Goal: Task Accomplishment & Management: Manage account settings

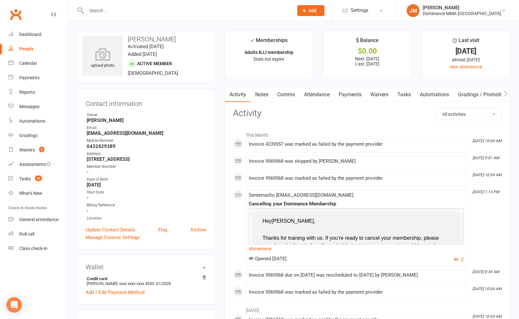
click at [345, 94] on link "Payments" at bounding box center [350, 94] width 32 height 15
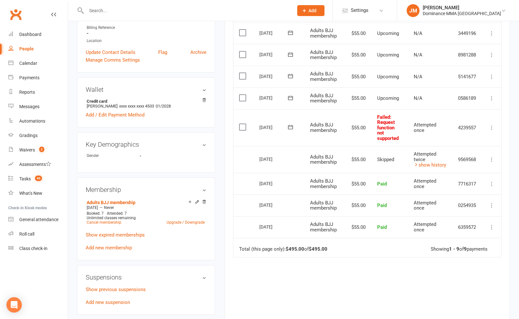
scroll to position [185, 0]
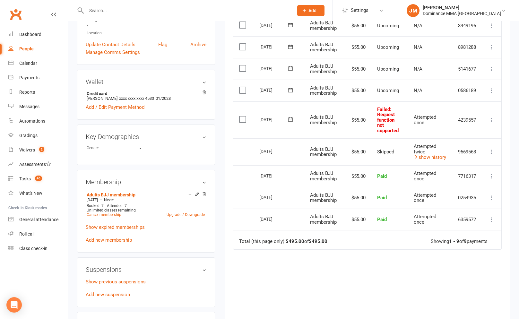
click at [493, 120] on icon at bounding box center [492, 120] width 6 height 6
click at [436, 172] on link "Skip" at bounding box center [464, 171] width 64 height 13
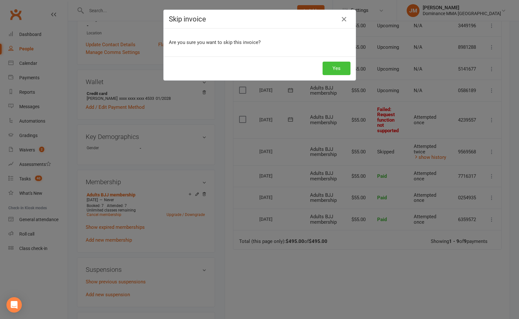
click at [330, 67] on button "Yes" at bounding box center [337, 68] width 28 height 13
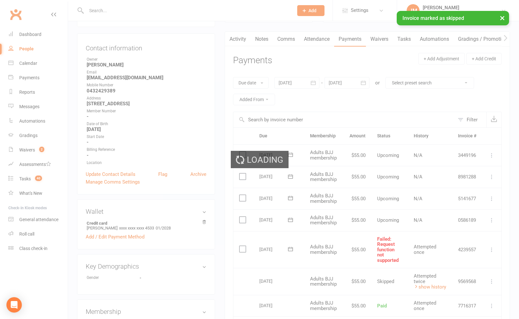
scroll to position [0, 0]
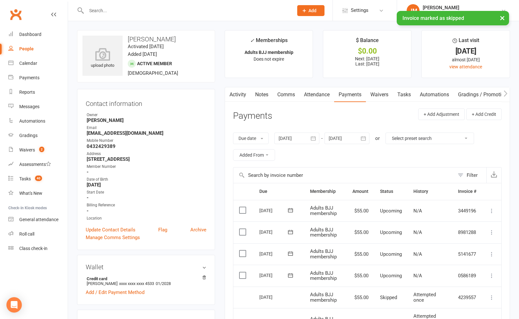
click at [371, 98] on link "Waivers" at bounding box center [379, 94] width 27 height 15
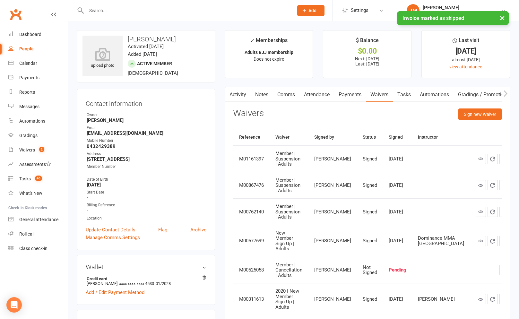
click at [409, 94] on link "Tasks" at bounding box center [404, 94] width 22 height 15
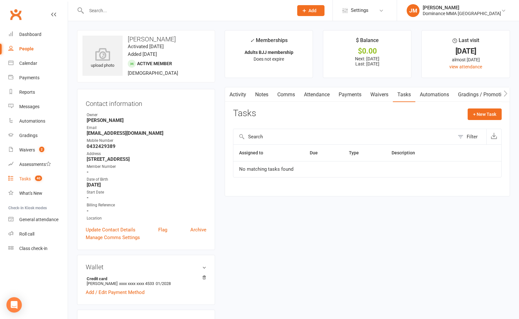
click at [38, 180] on span "40" at bounding box center [38, 178] width 7 height 5
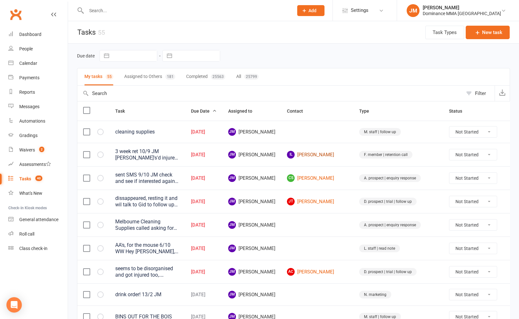
click at [331, 153] on link "IL [PERSON_NAME]" at bounding box center [317, 155] width 61 height 8
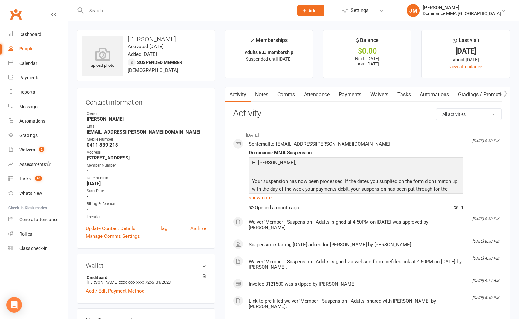
click at [352, 96] on link "Payments" at bounding box center [350, 94] width 32 height 15
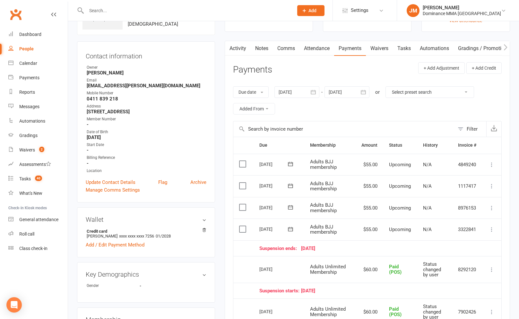
scroll to position [48, 0]
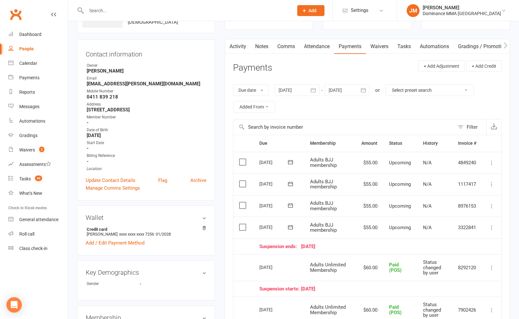
click at [400, 49] on link "Tasks" at bounding box center [404, 46] width 22 height 15
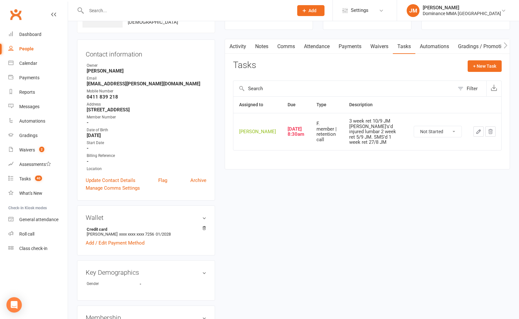
click at [478, 132] on icon "button" at bounding box center [479, 132] width 6 height 6
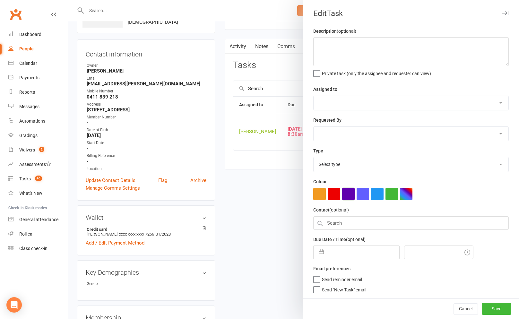
type textarea "3 week ret 10/9 JM [PERSON_NAME]'s'd injured lumbar 2 week ret 5/9 JM. SMS'd 1 …"
select select "45422"
type input "[DATE]"
type input "8:30am"
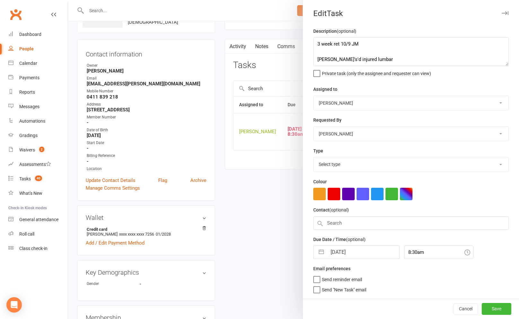
select select "3865"
click at [329, 248] on input "[DATE]" at bounding box center [363, 250] width 72 height 13
select select "8"
select select "2025"
select select "9"
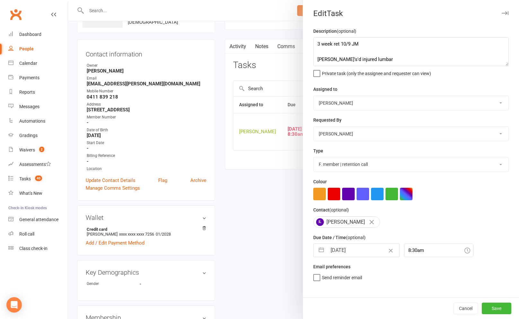
select select "2025"
select select "10"
select select "2025"
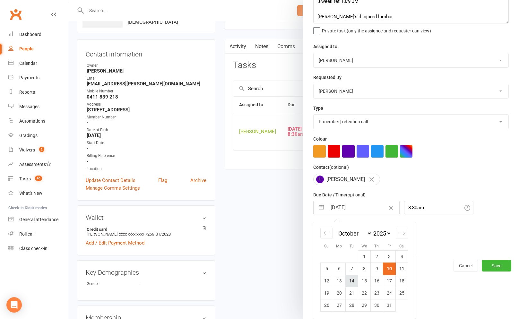
click at [351, 280] on td "14" at bounding box center [351, 281] width 13 height 12
type input "[DATE]"
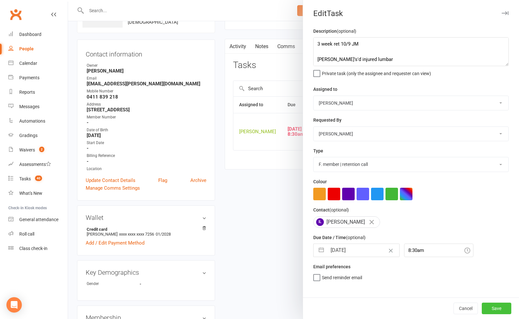
click at [494, 307] on button "Save" at bounding box center [497, 309] width 30 height 12
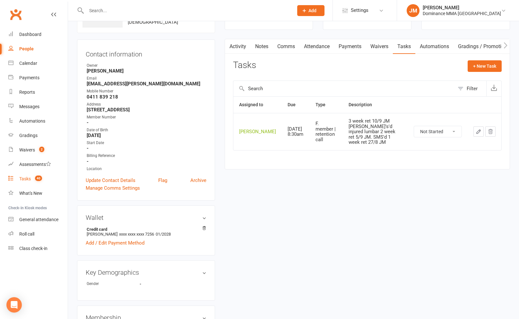
click at [22, 182] on link "Tasks 40" at bounding box center [37, 179] width 59 height 14
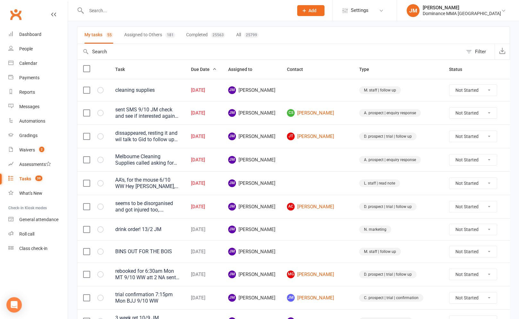
scroll to position [44, 0]
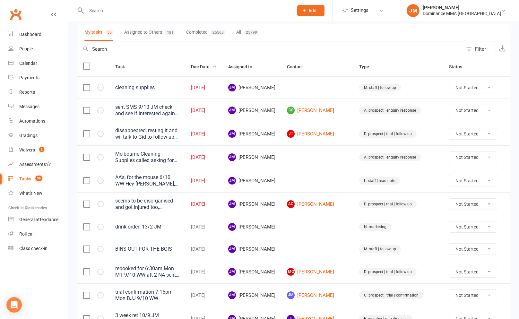
click at [198, 10] on input "text" at bounding box center [186, 10] width 204 height 9
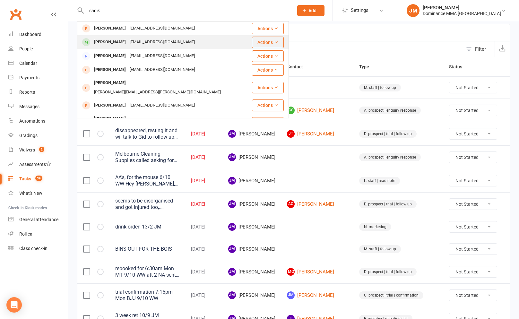
type input "sadik"
click at [128, 39] on div "[PERSON_NAME]" at bounding box center [110, 42] width 36 height 9
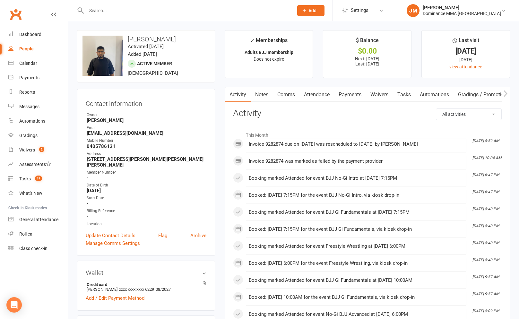
drag, startPoint x: 340, startPoint y: 92, endPoint x: 344, endPoint y: 95, distance: 5.5
click at [340, 92] on link "Payments" at bounding box center [350, 94] width 32 height 15
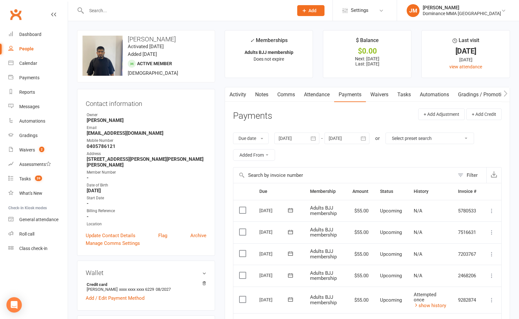
scroll to position [96, 0]
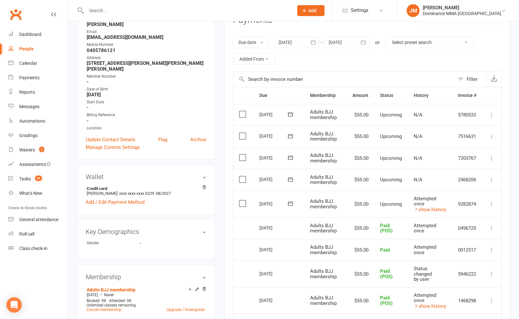
click at [495, 203] on button at bounding box center [492, 204] width 8 height 8
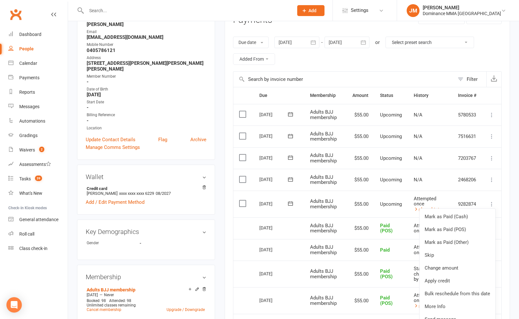
drag, startPoint x: 280, startPoint y: 198, endPoint x: 284, endPoint y: 203, distance: 6.9
click at [281, 199] on div "[DATE]" at bounding box center [274, 204] width 30 height 10
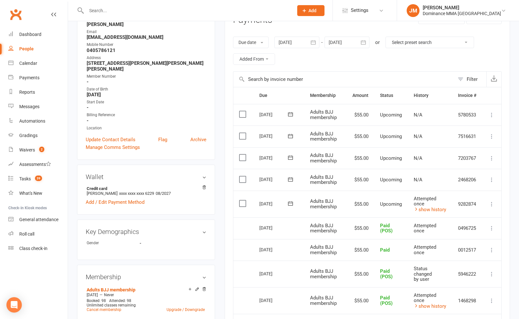
click at [286, 204] on button at bounding box center [290, 203] width 13 height 7
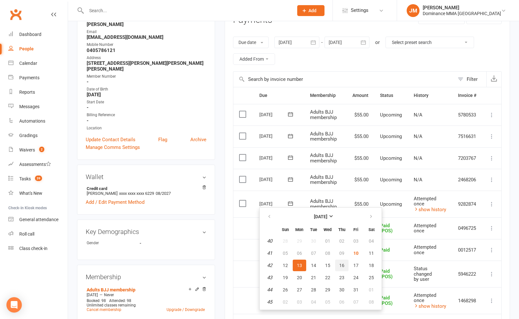
click at [340, 267] on span "16" at bounding box center [341, 265] width 5 height 5
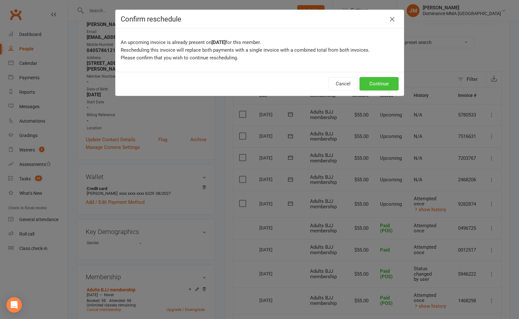
click at [381, 80] on button "Continue" at bounding box center [378, 83] width 39 height 13
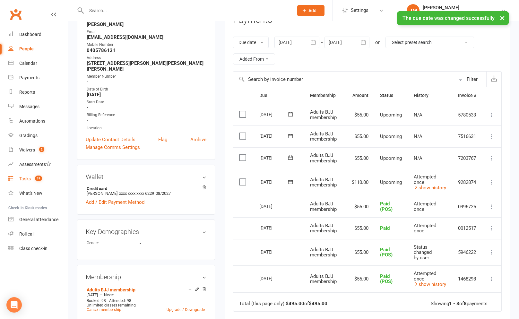
click at [25, 182] on link "Tasks 39" at bounding box center [37, 179] width 59 height 14
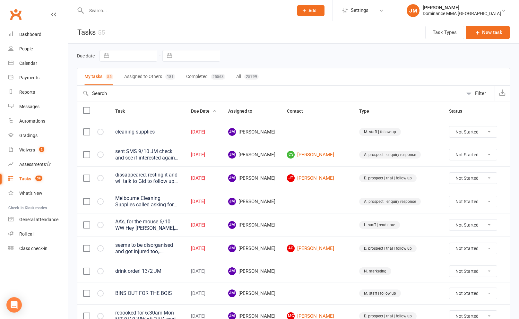
drag, startPoint x: 498, startPoint y: 154, endPoint x: 497, endPoint y: 158, distance: 3.6
click at [509, 154] on icon at bounding box center [512, 154] width 6 height 6
click at [452, 181] on link "Edit" at bounding box center [472, 180] width 64 height 13
select select "45422"
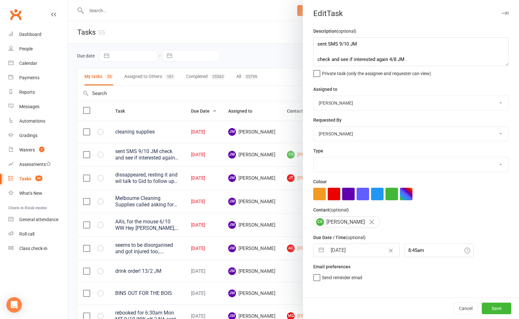
select select "3860"
click at [348, 249] on input "[DATE]" at bounding box center [363, 250] width 72 height 13
select select "8"
select select "2025"
select select "9"
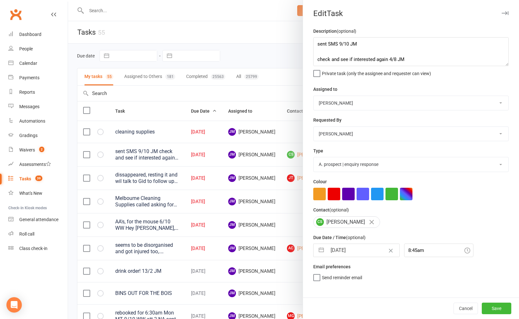
select select "2025"
select select "10"
select select "2025"
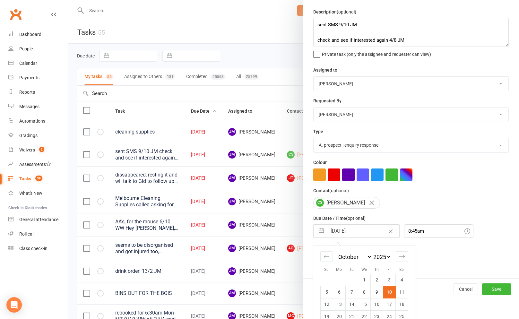
scroll to position [44, 0]
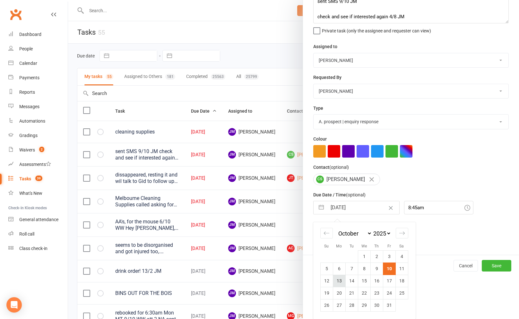
click at [339, 278] on td "13" at bounding box center [339, 281] width 13 height 12
type input "[DATE]"
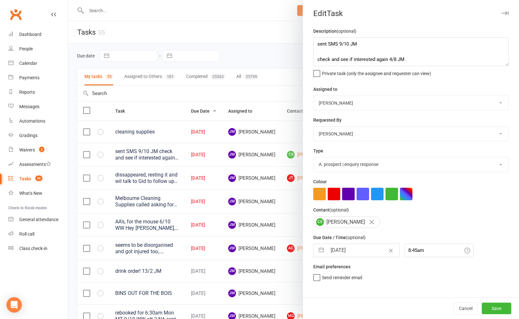
scroll to position [0, 0]
click at [497, 306] on button "Save" at bounding box center [497, 309] width 30 height 12
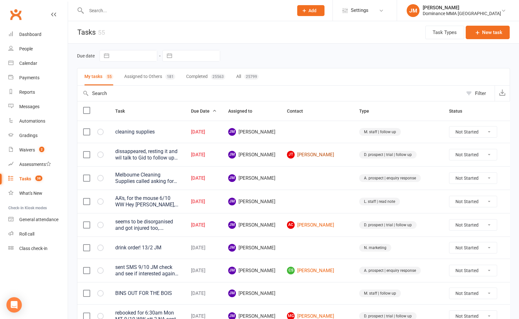
click at [337, 157] on link "[PERSON_NAME] [PERSON_NAME]" at bounding box center [317, 155] width 61 height 8
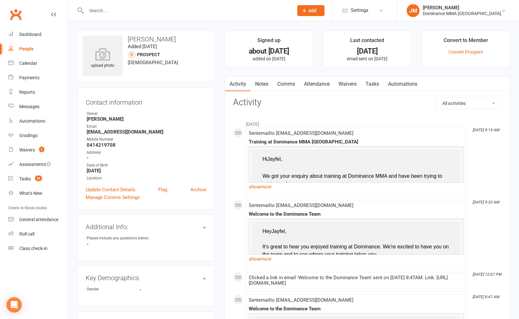
click at [378, 82] on link "Tasks" at bounding box center [372, 84] width 22 height 15
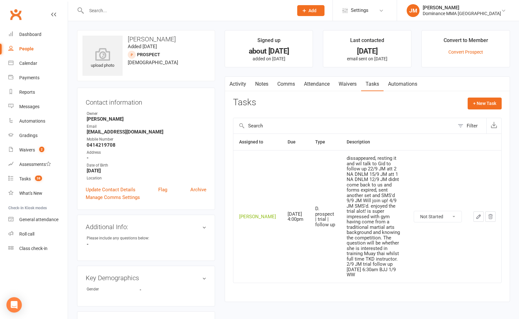
click at [441, 211] on select "Not Started In Progress Waiting Complete" at bounding box center [438, 216] width 48 height 11
click at [414, 211] on select "Not Started In Progress Waiting Complete" at bounding box center [438, 216] width 48 height 11
select select "unstarted"
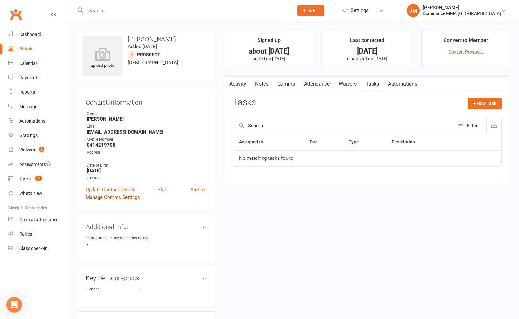
click at [106, 194] on link "Manage Comms Settings" at bounding box center [113, 198] width 54 height 8
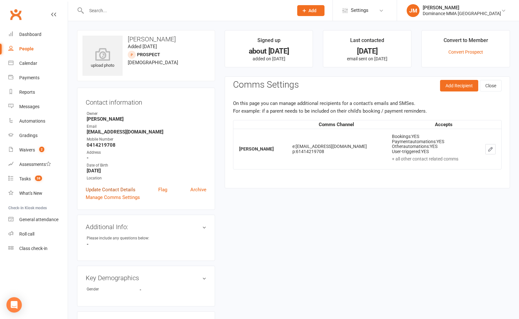
click at [108, 190] on div "Contact information Owner [PERSON_NAME] Email [EMAIL_ADDRESS][DOMAIN_NAME] Mobi…" at bounding box center [146, 149] width 138 height 122
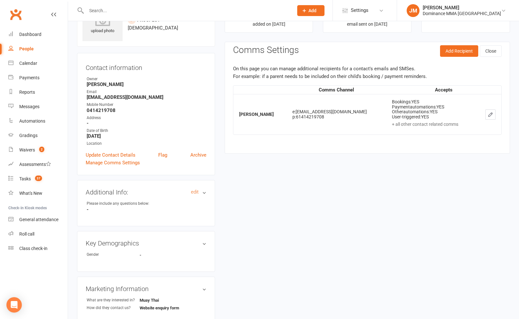
scroll to position [44, 0]
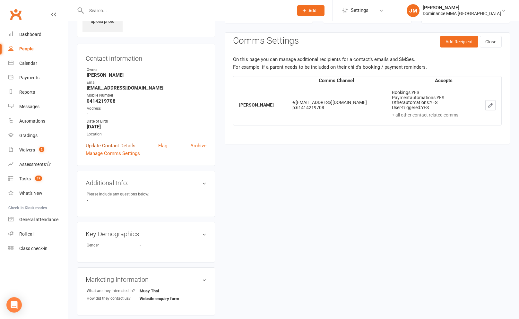
click at [118, 143] on link "Update Contact Details" at bounding box center [111, 146] width 50 height 8
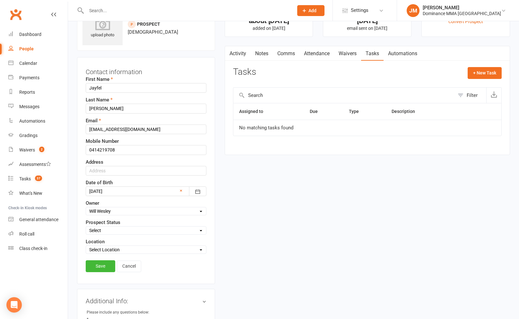
scroll to position [30, 0]
click at [118, 232] on select "Select ENQUIRY WEBSITE ENQUIRY GOOGLE ADS ENQUIRY META ADS ENQUIRY DROPPED DROP…" at bounding box center [146, 230] width 120 height 7
select select "DROPPED"
click at [86, 227] on select "Select ENQUIRY WEBSITE ENQUIRY GOOGLE ADS ENQUIRY META ADS ENQUIRY DROPPED DROP…" at bounding box center [146, 230] width 120 height 7
click at [105, 268] on link "Save" at bounding box center [101, 267] width 30 height 12
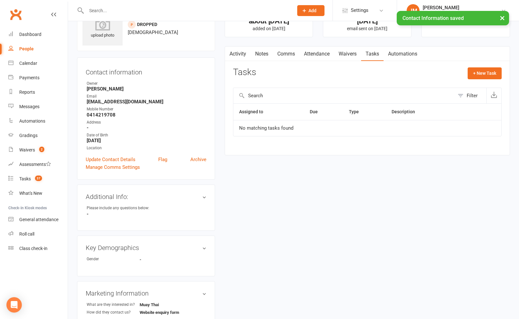
click at [267, 57] on link "Notes" at bounding box center [262, 54] width 22 height 15
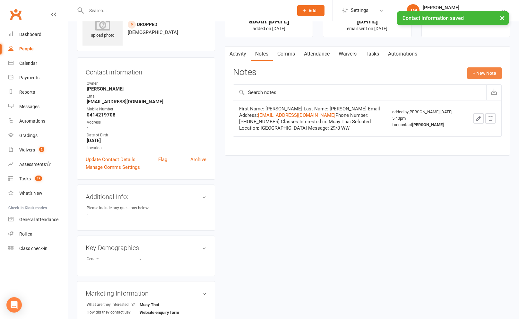
click at [477, 79] on button "+ New Note" at bounding box center [484, 73] width 34 height 12
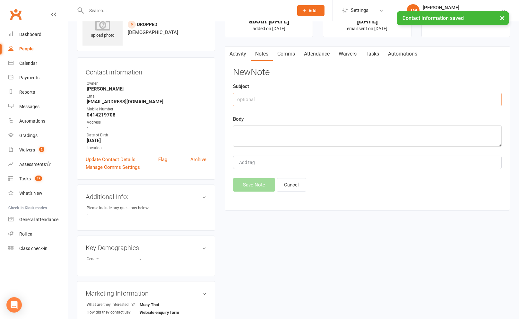
click at [250, 97] on input "text" at bounding box center [367, 99] width 269 height 13
type input "dropped"
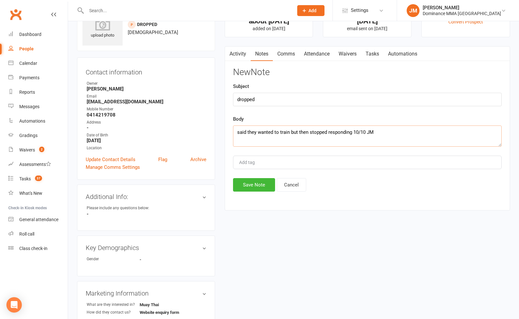
type textarea "said they wanted to train but then stopped responding 10/10 JM"
click at [232, 185] on div "Activity Notes Comms Attendance Waivers Tasks Automations Notes + New Note Firs…" at bounding box center [367, 128] width 285 height 165
click at [235, 185] on button "Save Note" at bounding box center [254, 184] width 42 height 13
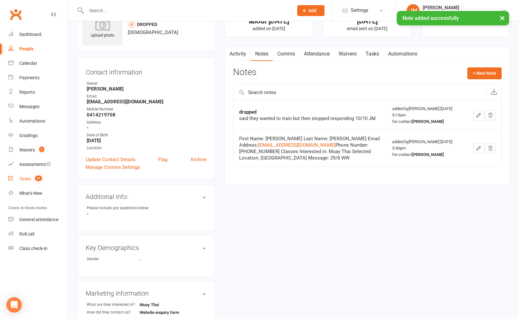
click at [31, 184] on link "Tasks 37" at bounding box center [37, 179] width 59 height 14
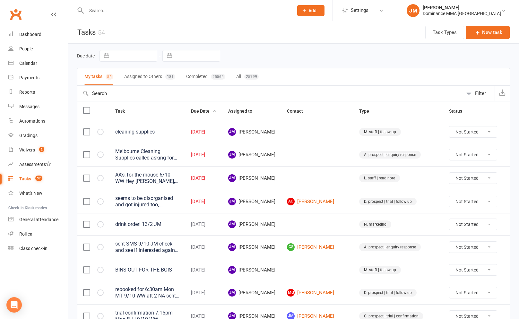
click at [179, 154] on div "Melbourne Cleaning Supplies called asking for you - said they'd accidentally ch…" at bounding box center [147, 154] width 64 height 13
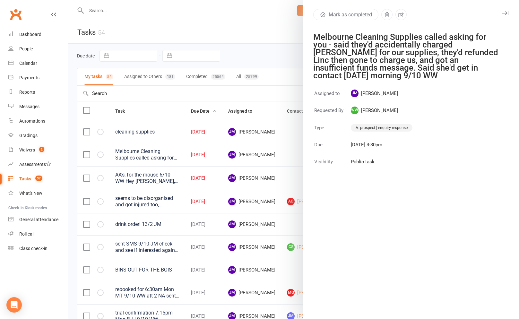
click at [162, 155] on div at bounding box center [293, 159] width 451 height 319
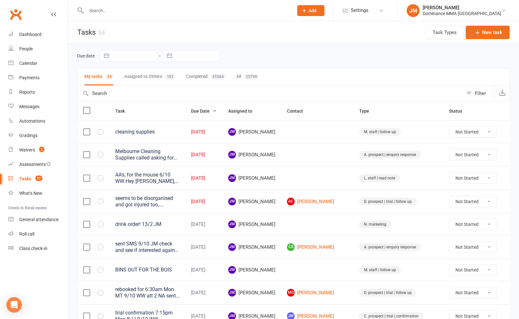
click at [189, 12] on input "text" at bounding box center [186, 10] width 204 height 9
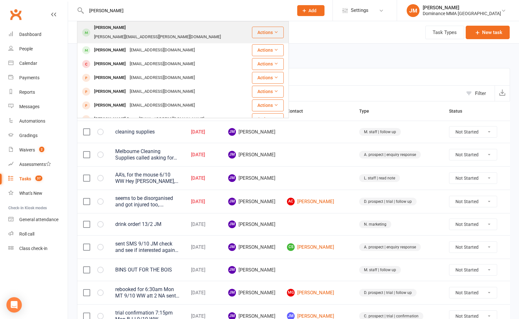
type input "[PERSON_NAME]"
click at [177, 29] on div "[PERSON_NAME] [PERSON_NAME][EMAIL_ADDRESS][PERSON_NAME][DOMAIN_NAME]" at bounding box center [165, 32] width 174 height 21
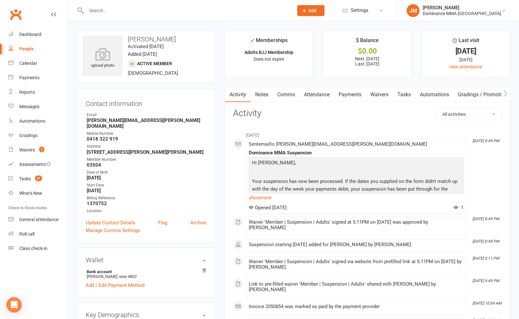
click at [262, 93] on link "Notes" at bounding box center [262, 94] width 22 height 15
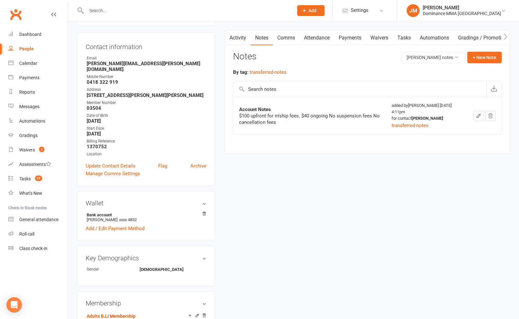
scroll to position [165, 0]
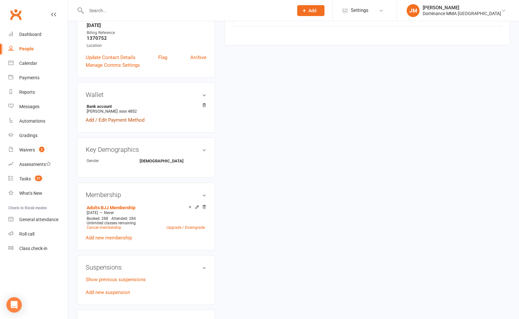
click at [134, 116] on link "Add / Edit Payment Method" at bounding box center [115, 120] width 59 height 8
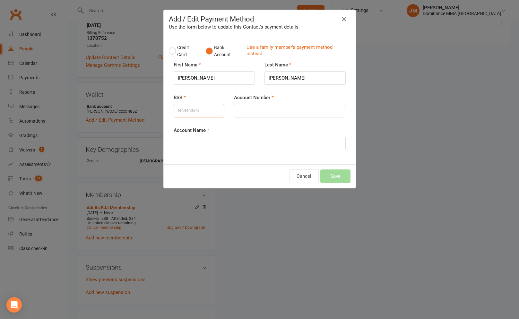
click at [191, 108] on input "BSB" at bounding box center [199, 110] width 51 height 13
type input "6"
type input "633123"
click at [247, 110] on input "Account Number" at bounding box center [289, 110] width 111 height 13
type input "190084848"
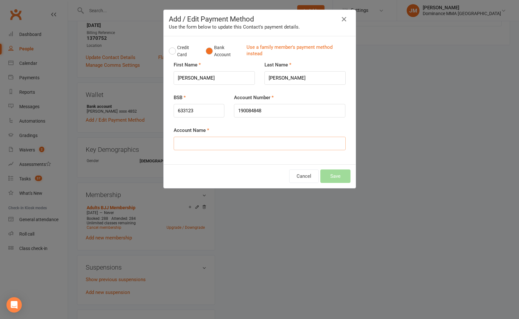
click at [243, 141] on input "Account Name" at bounding box center [260, 143] width 172 height 13
type input "[PERSON_NAME]"
click at [336, 176] on button "Save" at bounding box center [335, 175] width 30 height 13
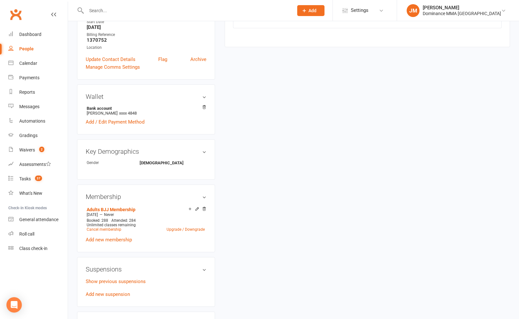
scroll to position [0, 0]
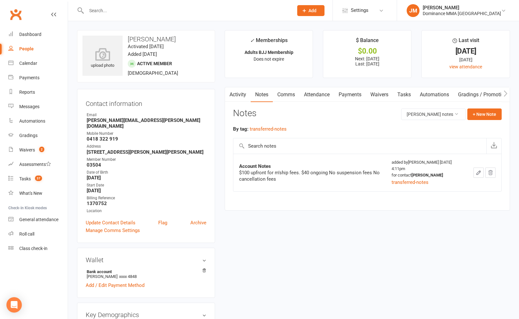
click at [409, 93] on link "Tasks" at bounding box center [404, 94] width 22 height 15
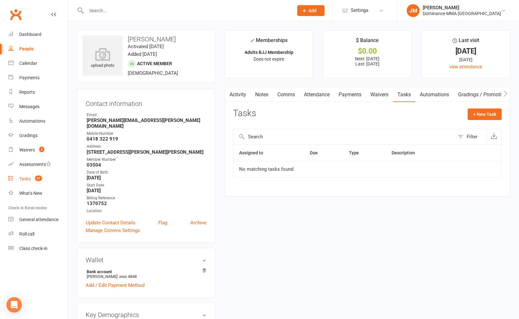
click at [33, 180] on count-badge "37" at bounding box center [37, 178] width 10 height 5
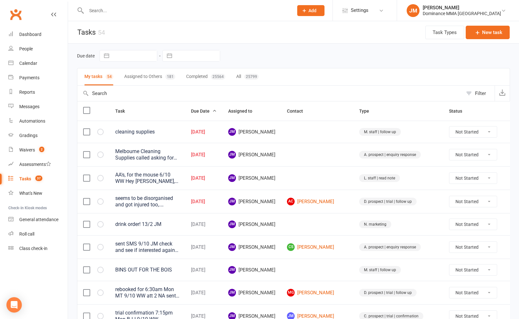
click at [179, 158] on div "Melbourne Cleaning Supplies called asking for you - said they'd accidentally ch…" at bounding box center [147, 154] width 64 height 13
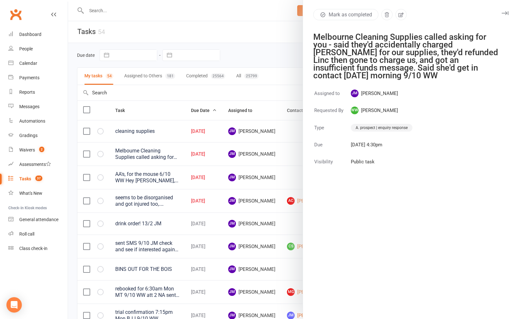
click at [200, 156] on div at bounding box center [293, 159] width 451 height 319
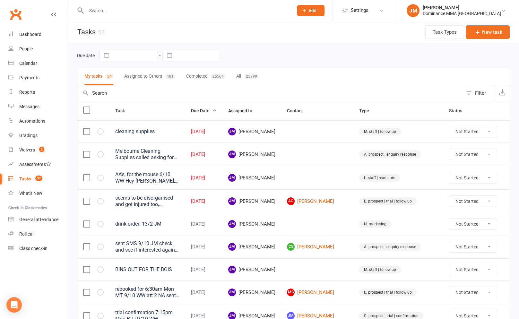
click at [509, 131] on icon at bounding box center [512, 131] width 6 height 6
click at [466, 152] on link "Edit" at bounding box center [472, 157] width 64 height 13
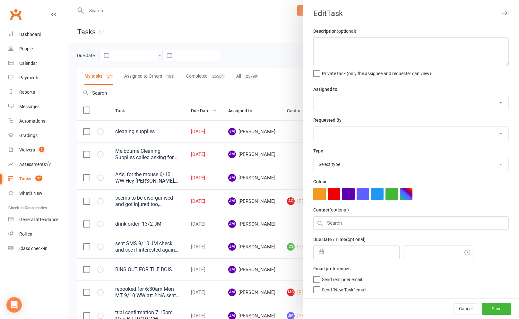
type textarea "cleaning supplies"
select select "45422"
type input "[DATE]"
type input "4:15am"
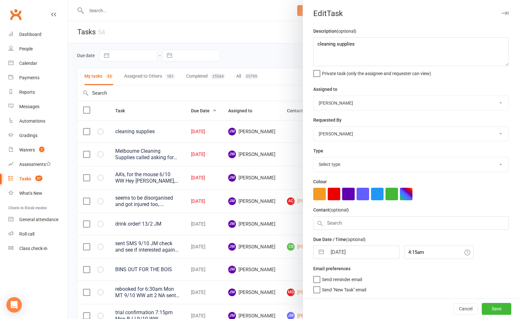
select select "3872"
click at [358, 249] on input "[DATE]" at bounding box center [363, 252] width 72 height 13
select select "8"
select select "2025"
select select "9"
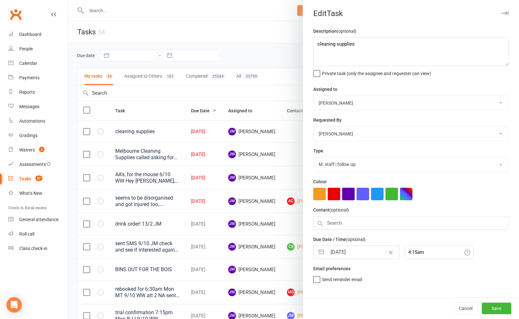
select select "2025"
select select "10"
select select "2025"
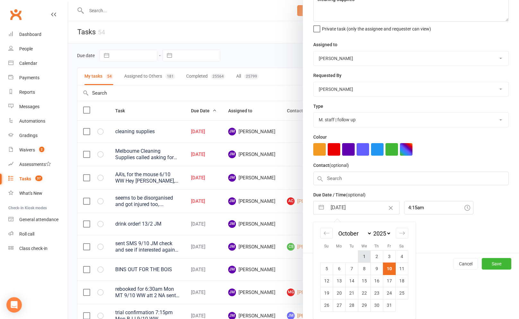
scroll to position [46, 0]
click at [353, 279] on td "14" at bounding box center [351, 281] width 13 height 12
type input "[DATE]"
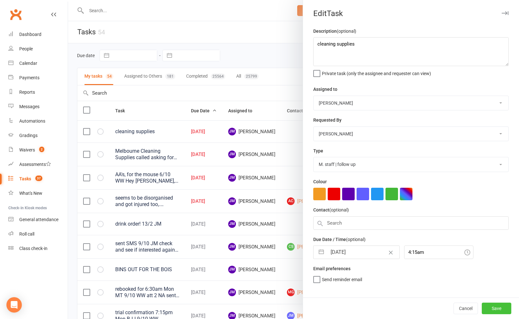
click at [495, 306] on button "Save" at bounding box center [497, 309] width 30 height 12
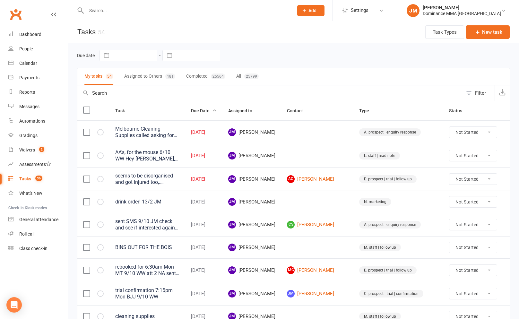
drag, startPoint x: 399, startPoint y: 154, endPoint x: 461, endPoint y: 157, distance: 61.7
click at [400, 155] on div "L. staff | read note" at bounding box center [379, 156] width 41 height 8
click at [468, 157] on select "Not Started In Progress Waiting Complete" at bounding box center [473, 155] width 48 height 11
click at [449, 150] on select "Not Started In Progress Waiting Complete" at bounding box center [473, 155] width 48 height 11
select select "unstarted"
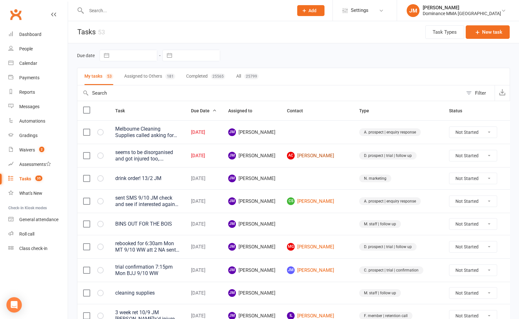
click at [341, 157] on link "AC [PERSON_NAME]" at bounding box center [317, 156] width 61 height 8
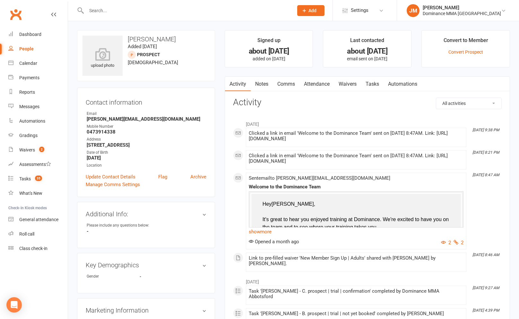
click at [371, 83] on link "Tasks" at bounding box center [372, 84] width 22 height 15
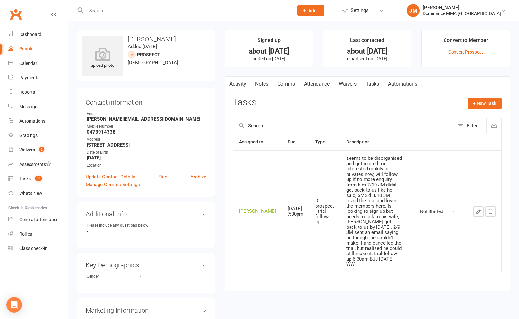
click at [477, 206] on button "button" at bounding box center [478, 211] width 10 height 10
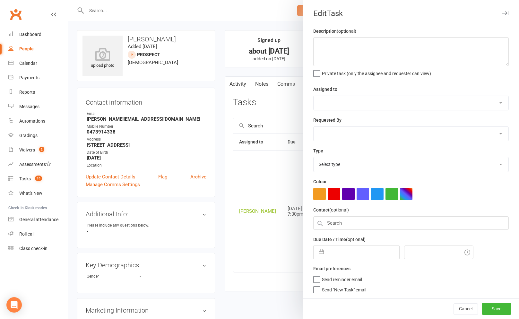
type textarea "seems to be disorganised and got injured too,. Interested mainly in privates no…"
select select "45422"
select select "12631"
type input "[DATE]"
type input "7:30pm"
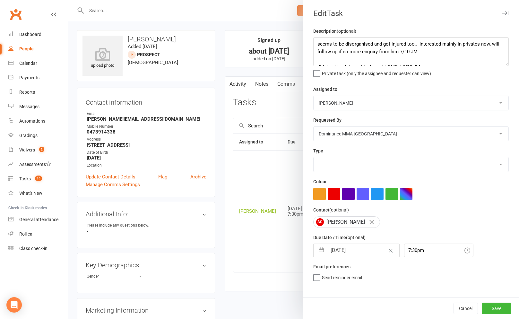
select select "3863"
click at [318, 45] on textarea "seems to be disorganised and got injured too,. Interested mainly in privates no…" at bounding box center [410, 51] width 195 height 29
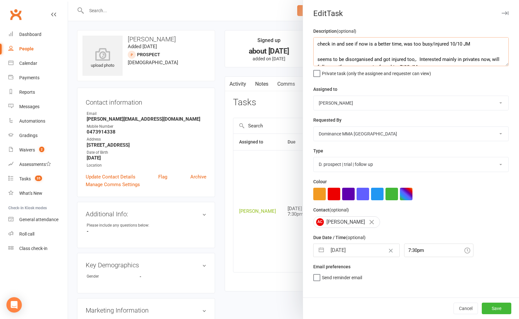
type textarea "check in and see if now is a better time, was too busy/injured 10/10 JM seems t…"
click at [353, 251] on input "[DATE]" at bounding box center [363, 250] width 72 height 13
select select "8"
select select "2025"
select select "9"
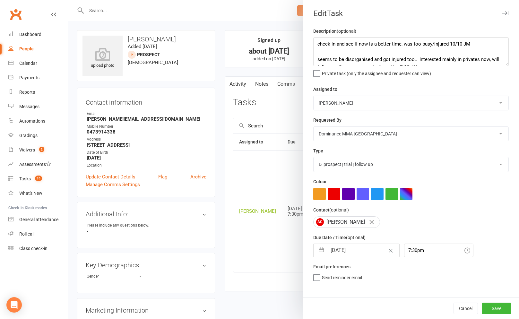
select select "2025"
select select "10"
select select "2025"
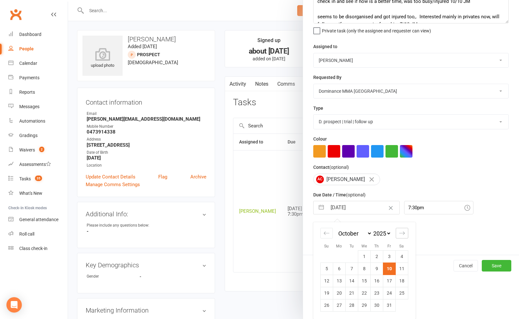
click at [400, 233] on icon "Move forward to switch to the next month." at bounding box center [402, 233] width 6 height 6
select select "11"
select select "2025"
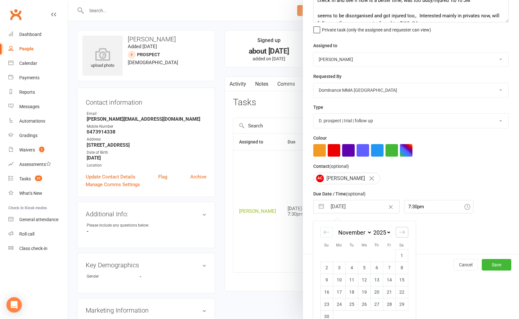
click at [400, 233] on icon "Move forward to switch to the next month." at bounding box center [402, 232] width 6 height 6
select select "2026"
select select "1"
select select "2026"
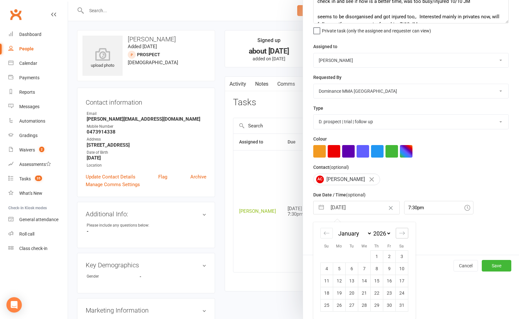
click at [400, 233] on icon "Move forward to switch to the next month." at bounding box center [402, 233] width 6 height 6
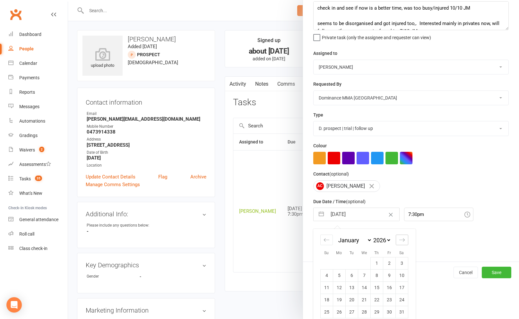
select select "2"
select select "2026"
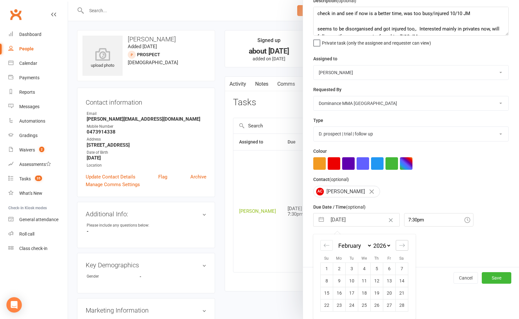
scroll to position [31, 0]
click at [340, 265] on td "2" at bounding box center [339, 269] width 13 height 12
type input "[DATE]"
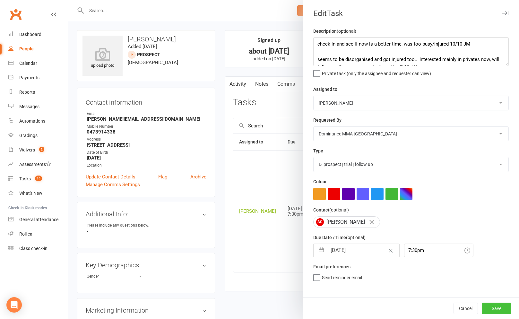
click at [494, 307] on button "Save" at bounding box center [497, 309] width 30 height 12
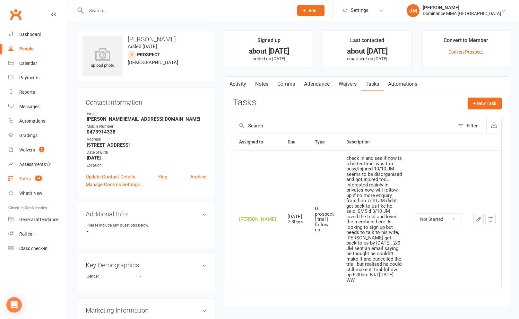
click at [30, 179] on div "Tasks" at bounding box center [25, 178] width 12 height 5
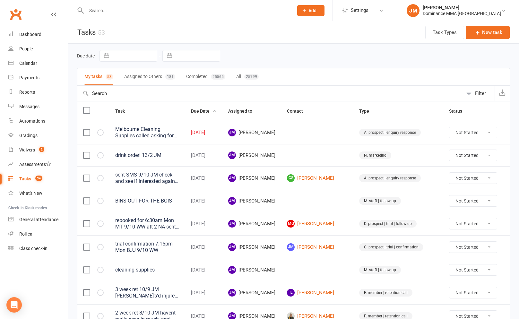
click at [509, 131] on icon at bounding box center [512, 132] width 6 height 6
click at [459, 154] on link "Edit" at bounding box center [472, 157] width 64 height 13
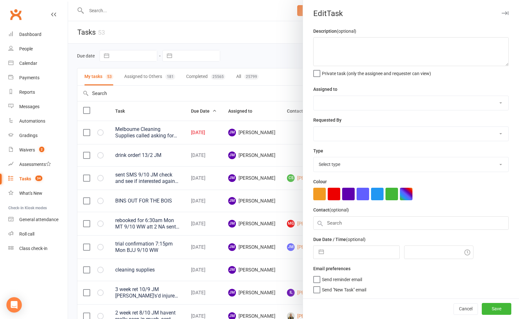
type textarea "Melbourne Cleaning Supplies called asking for you - said they'd accidentally ch…"
select select "45422"
select select "49757"
type input "[DATE]"
type input "4:30pm"
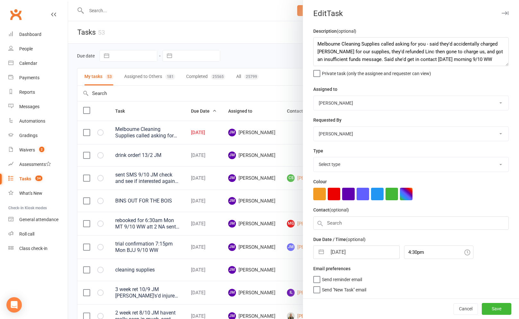
select select "3860"
click at [318, 44] on textarea "Melbourne Cleaning Supplies called asking for you - said they'd accidentally ch…" at bounding box center [410, 51] width 195 height 29
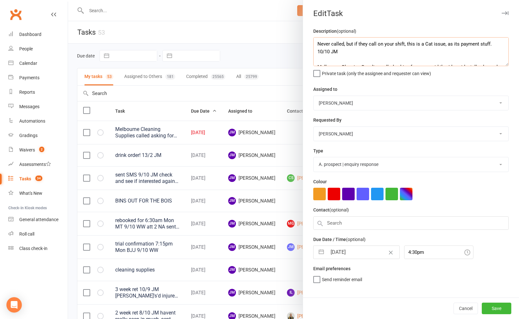
scroll to position [4, 0]
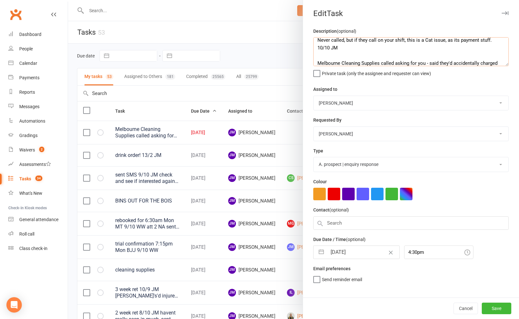
click at [433, 41] on textarea "Never called, but if they call on your shift, this is a Cat issue, as its payme…" at bounding box center [410, 51] width 195 height 29
click at [424, 42] on textarea "Never called, but if they call on your shift, this is a Cat issue, as its payme…" at bounding box center [410, 51] width 195 height 29
type textarea "Never called, but if they call on your shift, this is a Cat (or maybe [PERSON_N…"
click at [357, 103] on select "[PERSON_NAME] [PERSON_NAME] [PERSON_NAME] [PERSON_NAME] [PERSON_NAME] [PERSON_N…" at bounding box center [411, 103] width 195 height 14
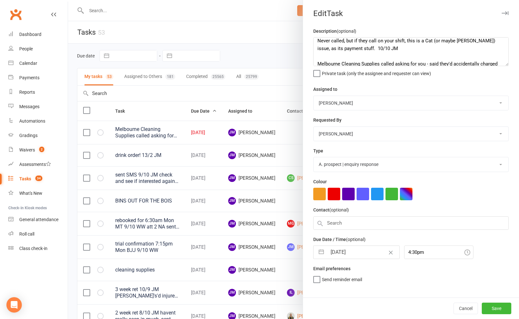
select select "50862"
click at [314, 96] on select "[PERSON_NAME] [PERSON_NAME] [PERSON_NAME] [PERSON_NAME] [PERSON_NAME] [PERSON_N…" at bounding box center [411, 103] width 195 height 14
click at [333, 290] on span "Send "New Task" email" at bounding box center [344, 288] width 44 height 7
click at [333, 285] on input "Send "New Task" email" at bounding box center [339, 285] width 53 height 0
click at [494, 308] on button "Save" at bounding box center [497, 309] width 30 height 12
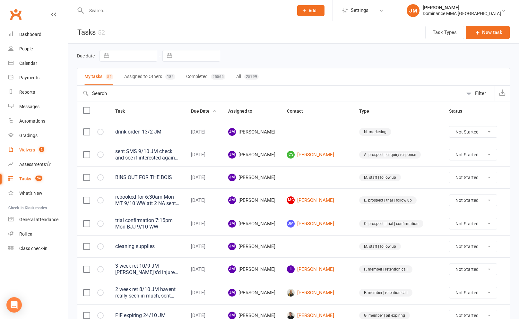
click at [26, 152] on div "Waivers" at bounding box center [27, 149] width 16 height 5
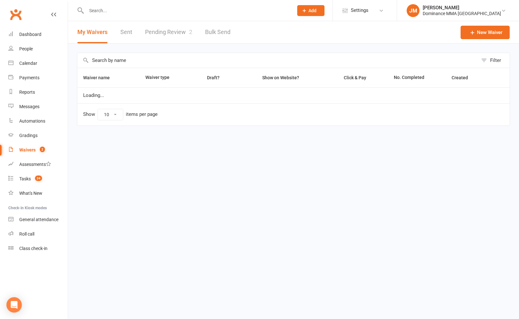
select select "100"
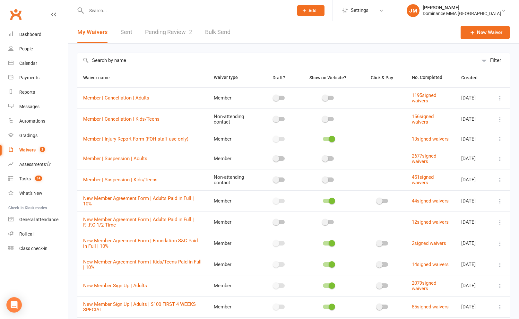
click at [154, 36] on link "Pending Review 2" at bounding box center [168, 32] width 47 height 22
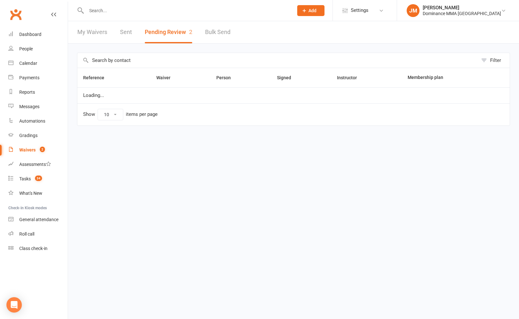
select select "50"
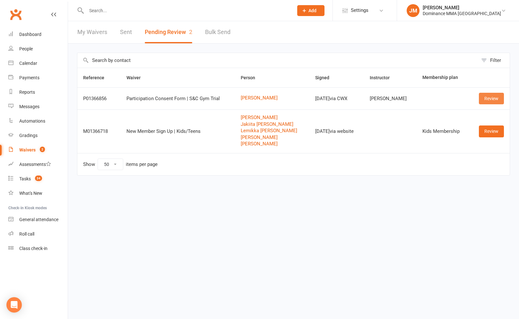
click at [493, 94] on link "Review" at bounding box center [491, 99] width 25 height 12
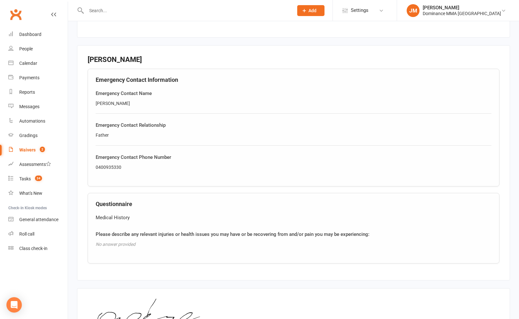
scroll to position [360, 0]
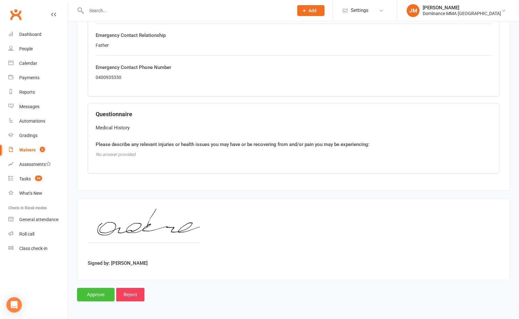
click at [105, 297] on input "Approve" at bounding box center [96, 294] width 38 height 13
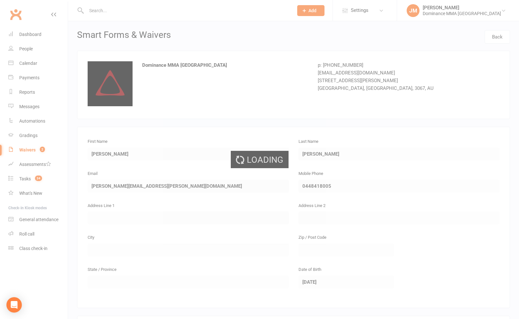
select select "50"
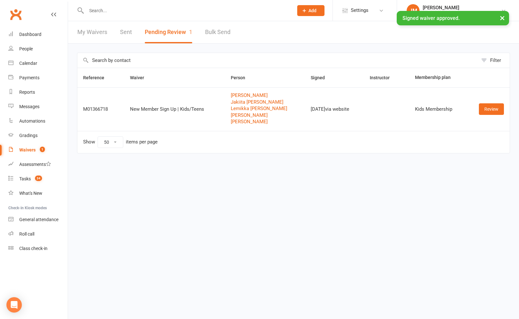
click at [104, 11] on div "× Signed waiver approved." at bounding box center [255, 11] width 511 height 0
click at [100, 7] on input "text" at bounding box center [186, 10] width 204 height 9
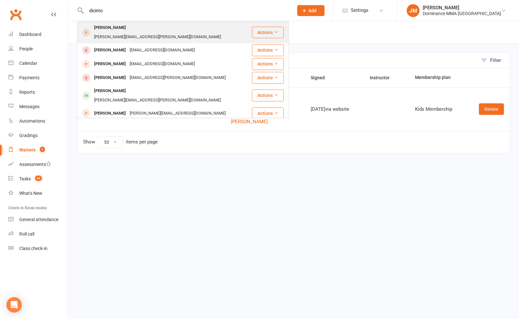
type input "dicinto"
click at [121, 29] on div "[PERSON_NAME]" at bounding box center [110, 27] width 36 height 9
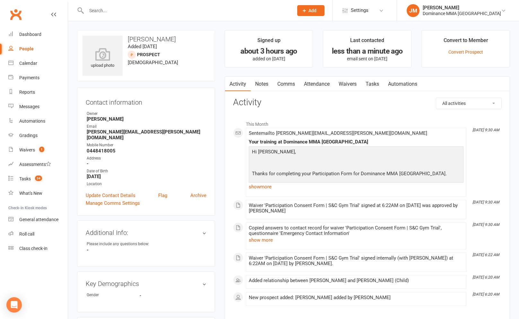
click at [262, 85] on link "Notes" at bounding box center [262, 84] width 22 height 15
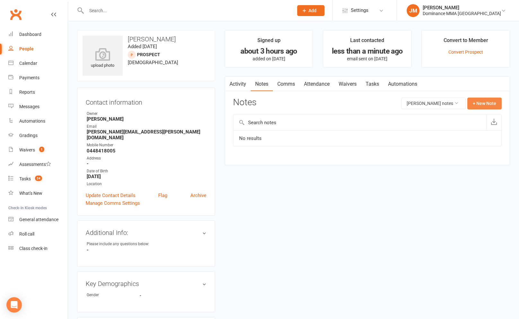
click at [488, 103] on button "+ New Note" at bounding box center [484, 104] width 34 height 12
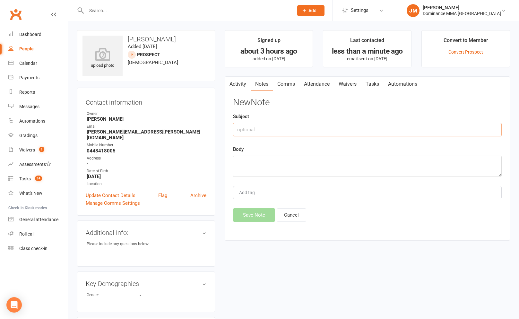
click at [321, 125] on input "text" at bounding box center [367, 129] width 269 height 13
type input "Here training with his fathers credits"
type textarea "D"
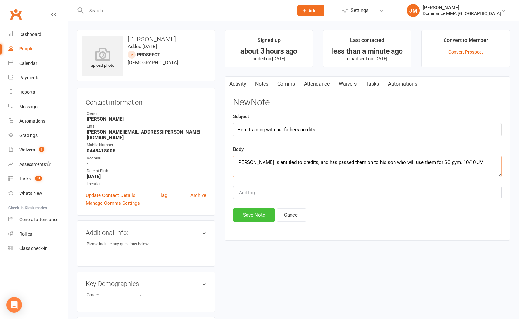
type textarea "[PERSON_NAME] is entitled to credits, and has passed them on to his son who wil…"
click at [259, 209] on button "Save Note" at bounding box center [254, 214] width 42 height 13
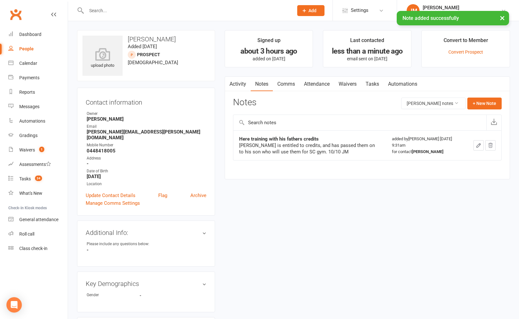
click at [373, 84] on link "Tasks" at bounding box center [372, 84] width 22 height 15
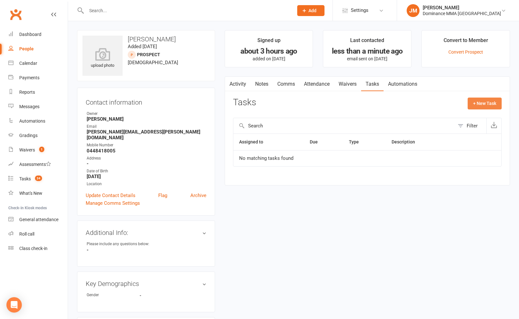
click at [484, 107] on button "+ New Task" at bounding box center [485, 104] width 34 height 12
select select "45422"
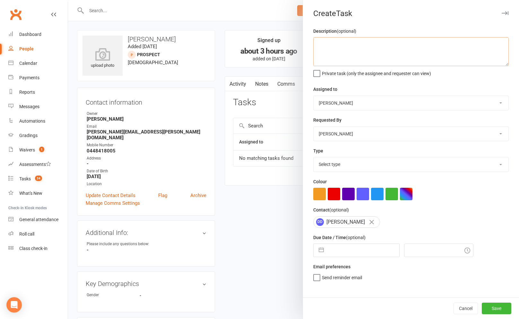
click at [366, 56] on textarea at bounding box center [410, 51] width 195 height 29
type textarea "sort out credit 10/10 JM"
drag, startPoint x: 377, startPoint y: 158, endPoint x: 387, endPoint y: 170, distance: 16.6
click at [378, 159] on div "Select type A. prospect | enquiry response B. prospect | trial | not yet booked…" at bounding box center [410, 164] width 195 height 15
click at [388, 171] on select "Select type A. prospect | enquiry response B. prospect | trial | not yet booked…" at bounding box center [411, 164] width 195 height 14
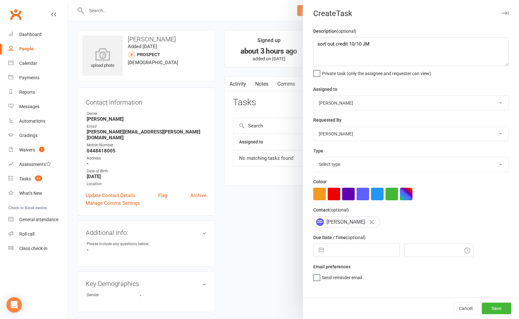
select select "3870"
click at [314, 158] on select "Select type A. prospect | enquiry response B. prospect | trial | not yet booked…" at bounding box center [411, 164] width 195 height 14
drag, startPoint x: 335, startPoint y: 251, endPoint x: 338, endPoint y: 252, distance: 3.5
click at [335, 251] on input "text" at bounding box center [363, 250] width 72 height 13
select select "8"
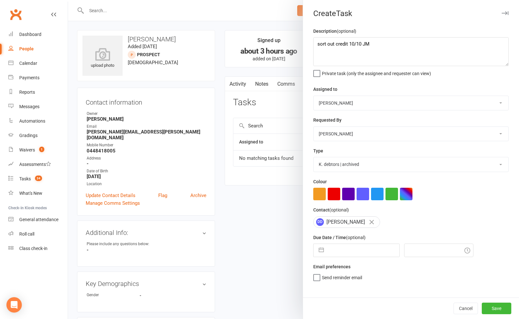
select select "2025"
select select "9"
select select "2025"
select select "10"
select select "2025"
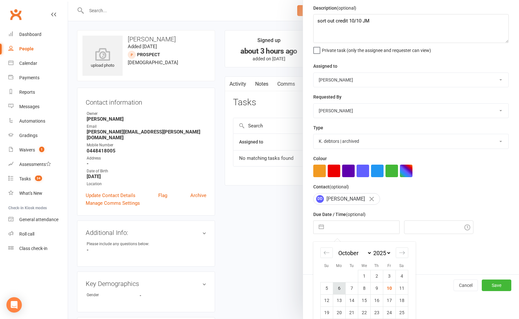
scroll to position [27, 0]
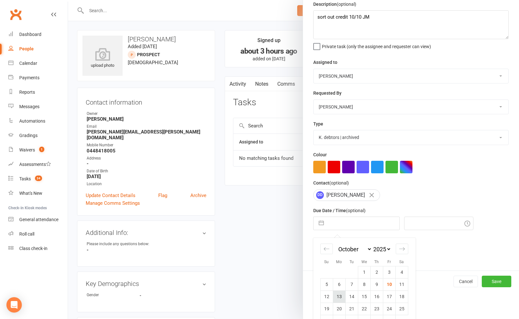
click at [342, 299] on td "13" at bounding box center [339, 296] width 13 height 12
type input "[DATE]"
type input "9:45am"
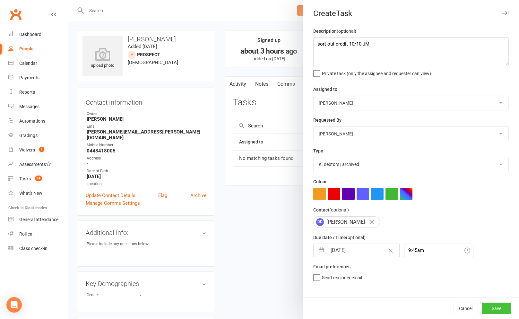
click at [502, 311] on button "Save" at bounding box center [497, 309] width 30 height 12
